Goal: Task Accomplishment & Management: Manage account settings

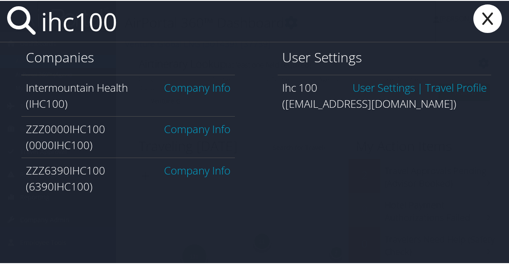
type input "ihc100"
click at [169, 92] on link "Company Info" at bounding box center [197, 86] width 66 height 15
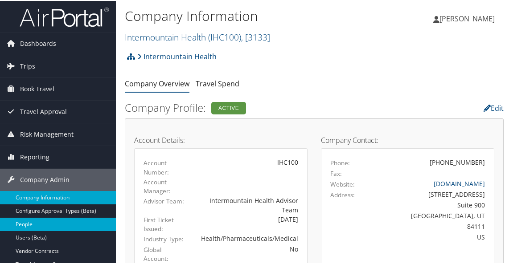
click at [31, 226] on link "People" at bounding box center [58, 223] width 116 height 13
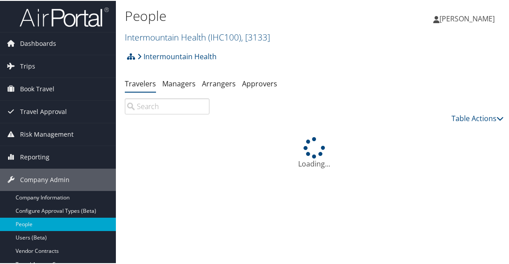
click at [161, 110] on input "search" at bounding box center [167, 106] width 85 height 16
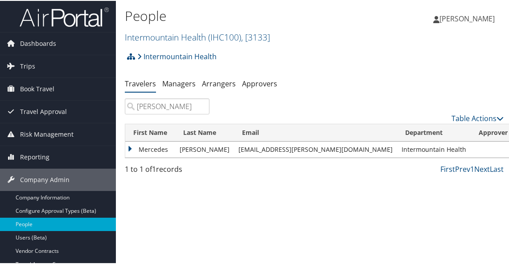
type input "mercedes cannon"
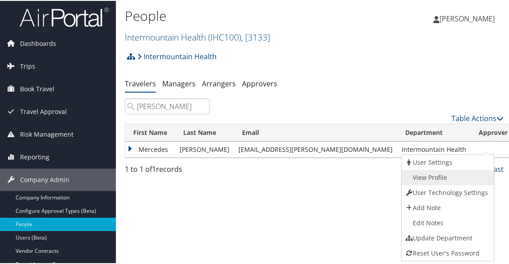
click at [447, 177] on link "View Profile" at bounding box center [447, 176] width 91 height 15
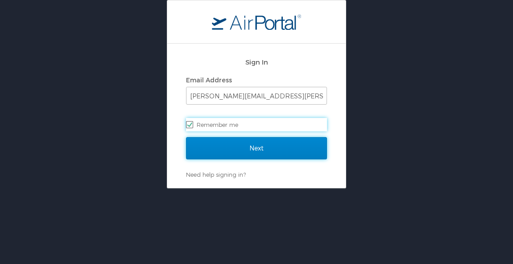
click at [287, 149] on input "Next" at bounding box center [256, 148] width 141 height 22
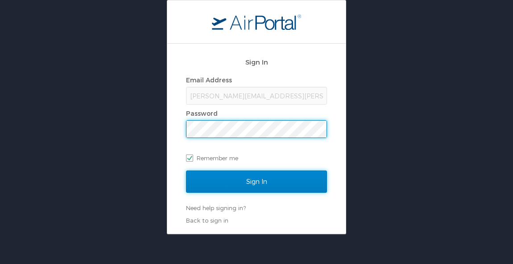
click at [271, 180] on input "Sign In" at bounding box center [256, 182] width 141 height 22
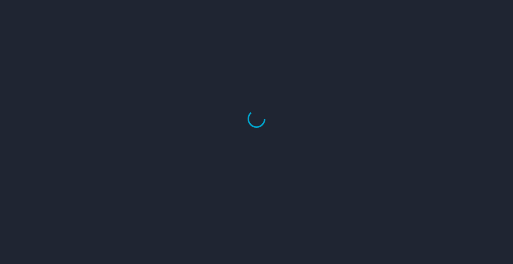
select select "US"
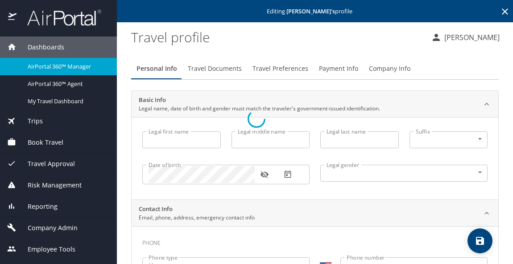
type input "Mercedes"
type input "Cannon"
type input "Undisclosed"
select select "US"
click at [344, 72] on span "Payment Info" at bounding box center [338, 68] width 39 height 11
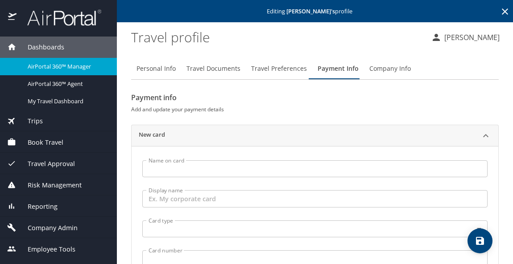
click at [216, 165] on input "Name on card" at bounding box center [314, 169] width 345 height 17
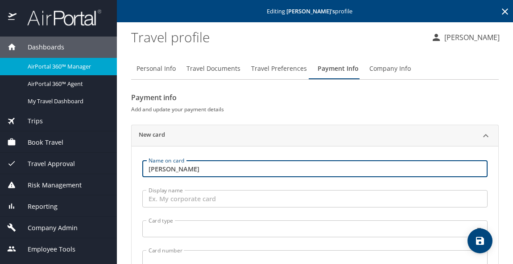
type input "mercedes cannon"
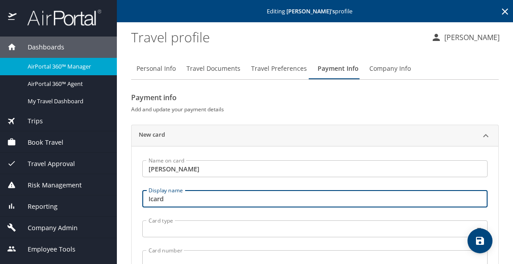
type input "Icard"
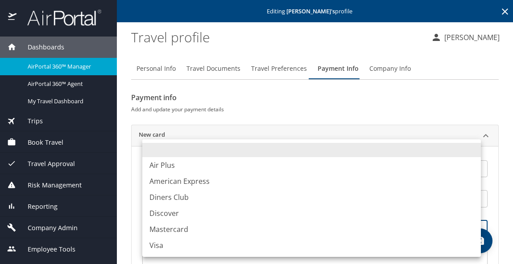
click at [203, 233] on body "Dashboards AirPortal 360™ Manager AirPortal 360™ Agent My Travel Dashboard Trip…" at bounding box center [256, 132] width 513 height 264
click at [161, 247] on li "Visa" at bounding box center [311, 246] width 338 height 16
type input "VI"
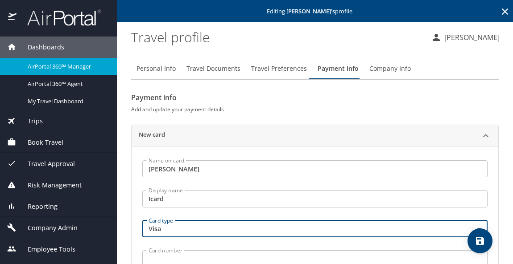
click at [163, 256] on input "Card number" at bounding box center [314, 259] width 345 height 17
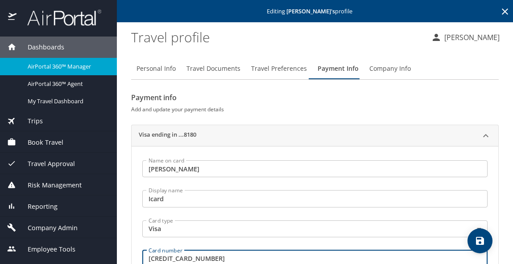
type input "4485593100208180"
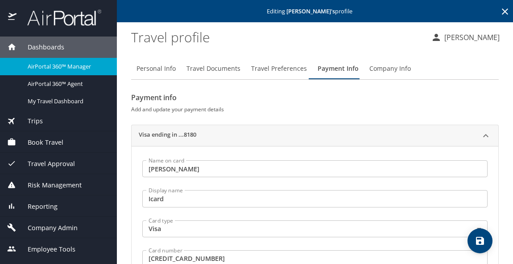
scroll to position [129, 0]
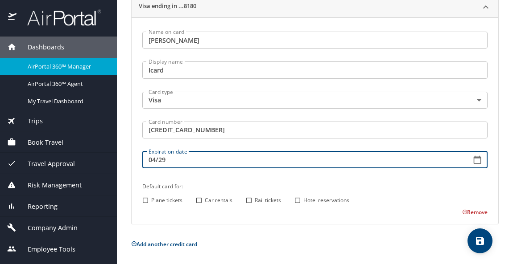
type input "04/29"
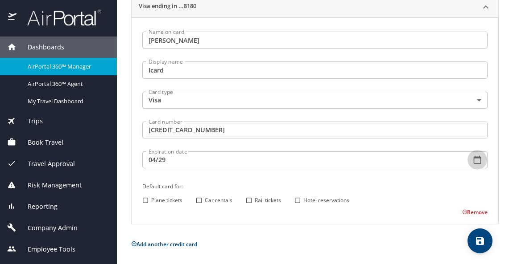
click at [144, 202] on input "Plane tickets" at bounding box center [146, 201] width 12 height 12
checkbox input "true"
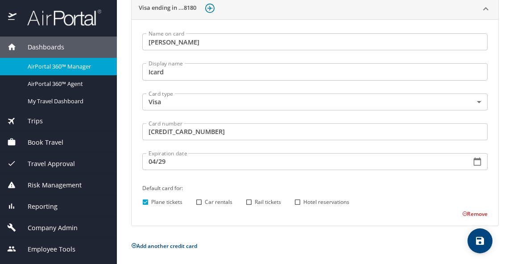
click at [297, 200] on input "Hotel reservations" at bounding box center [298, 203] width 12 height 12
checkbox input "true"
click at [488, 241] on span "save" at bounding box center [479, 241] width 25 height 11
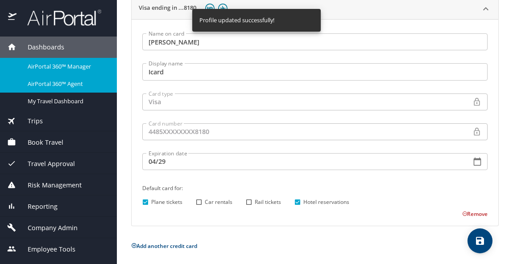
click at [66, 85] on span "AirPortal 360™ Agent" at bounding box center [67, 84] width 78 height 8
